Goal: Task Accomplishment & Management: Manage account settings

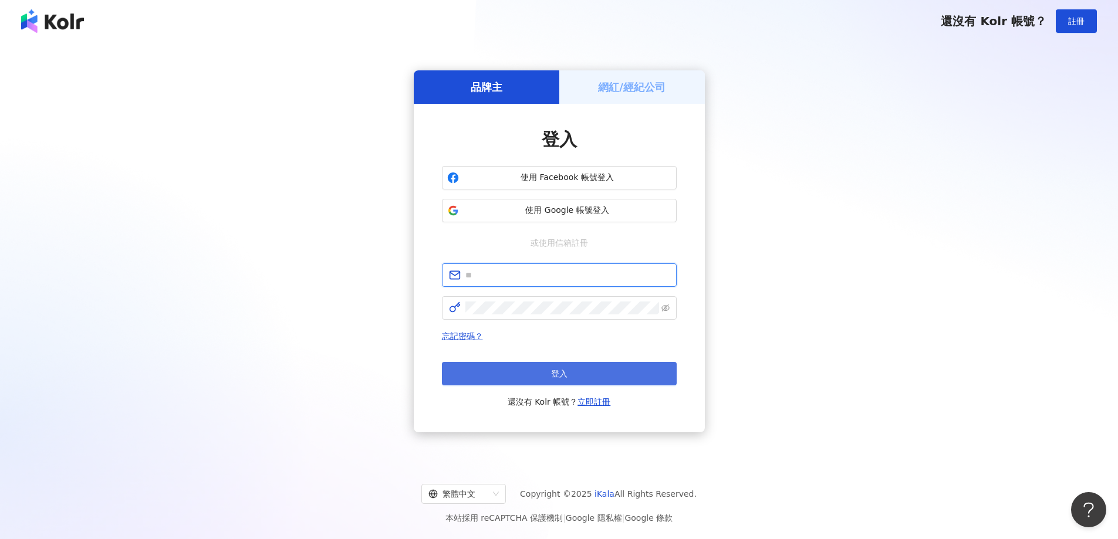
type input "**********"
click at [577, 368] on button "登入" at bounding box center [559, 373] width 235 height 23
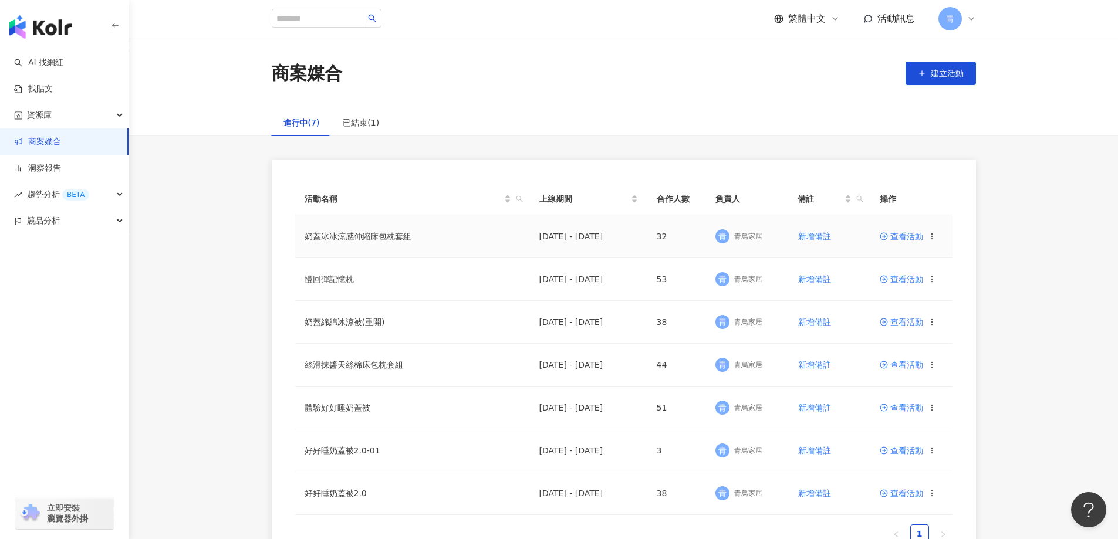
click at [899, 239] on span "查看活動" at bounding box center [901, 236] width 43 height 8
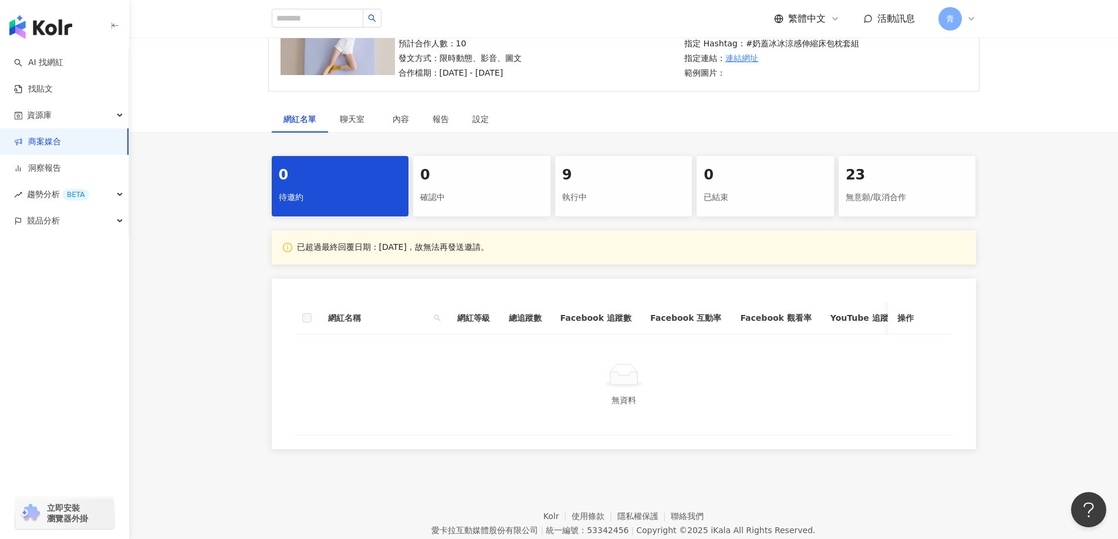
scroll to position [69, 0]
